Goal: Transaction & Acquisition: Purchase product/service

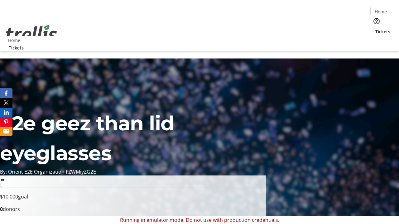
click at [381, 9] on span "Sign Up" at bounding box center [383, 8] width 18 height 7
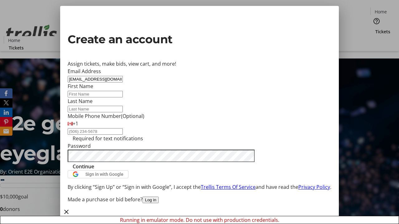
type input "[EMAIL_ADDRESS][DOMAIN_NAME]"
type input "[PERSON_NAME]"
click at [94, 170] on span "Continue" at bounding box center [83, 166] width 21 height 7
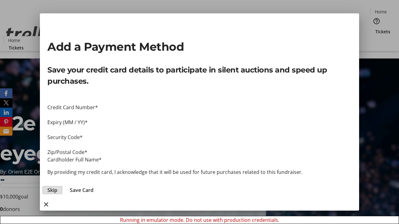
click at [57, 187] on span "Skip" at bounding box center [52, 190] width 10 height 7
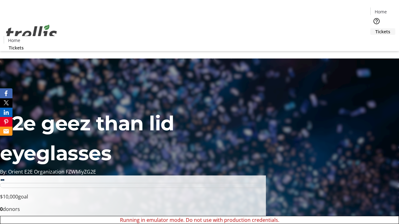
click at [375, 28] on span "Tickets" at bounding box center [382, 31] width 15 height 7
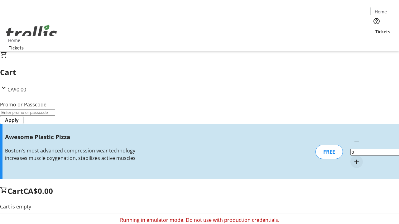
click at [353, 158] on mat-icon "Increment by one" at bounding box center [356, 161] width 7 height 7
type input "1"
